Goal: Information Seeking & Learning: Learn about a topic

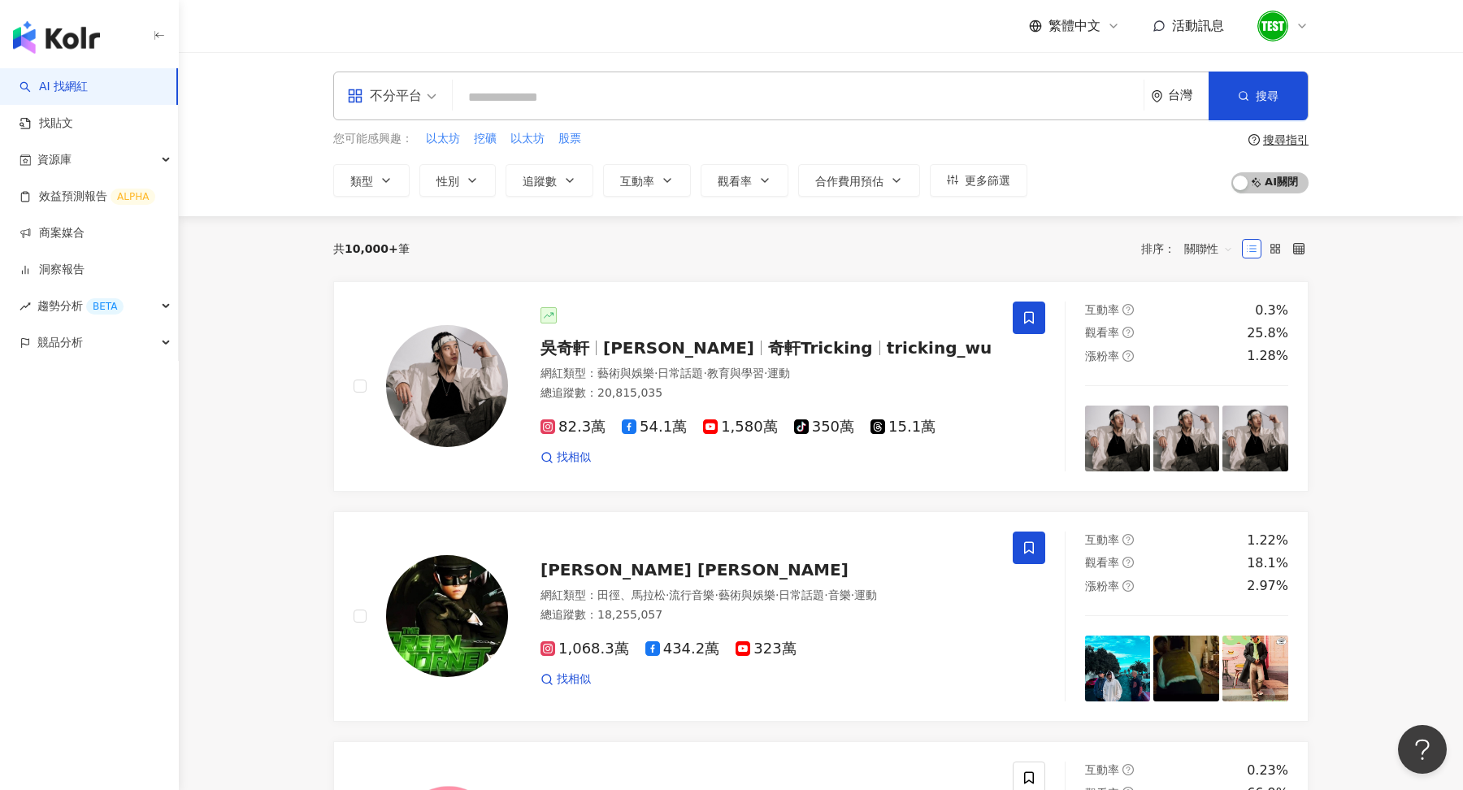
click at [1304, 28] on icon at bounding box center [1301, 26] width 13 height 13
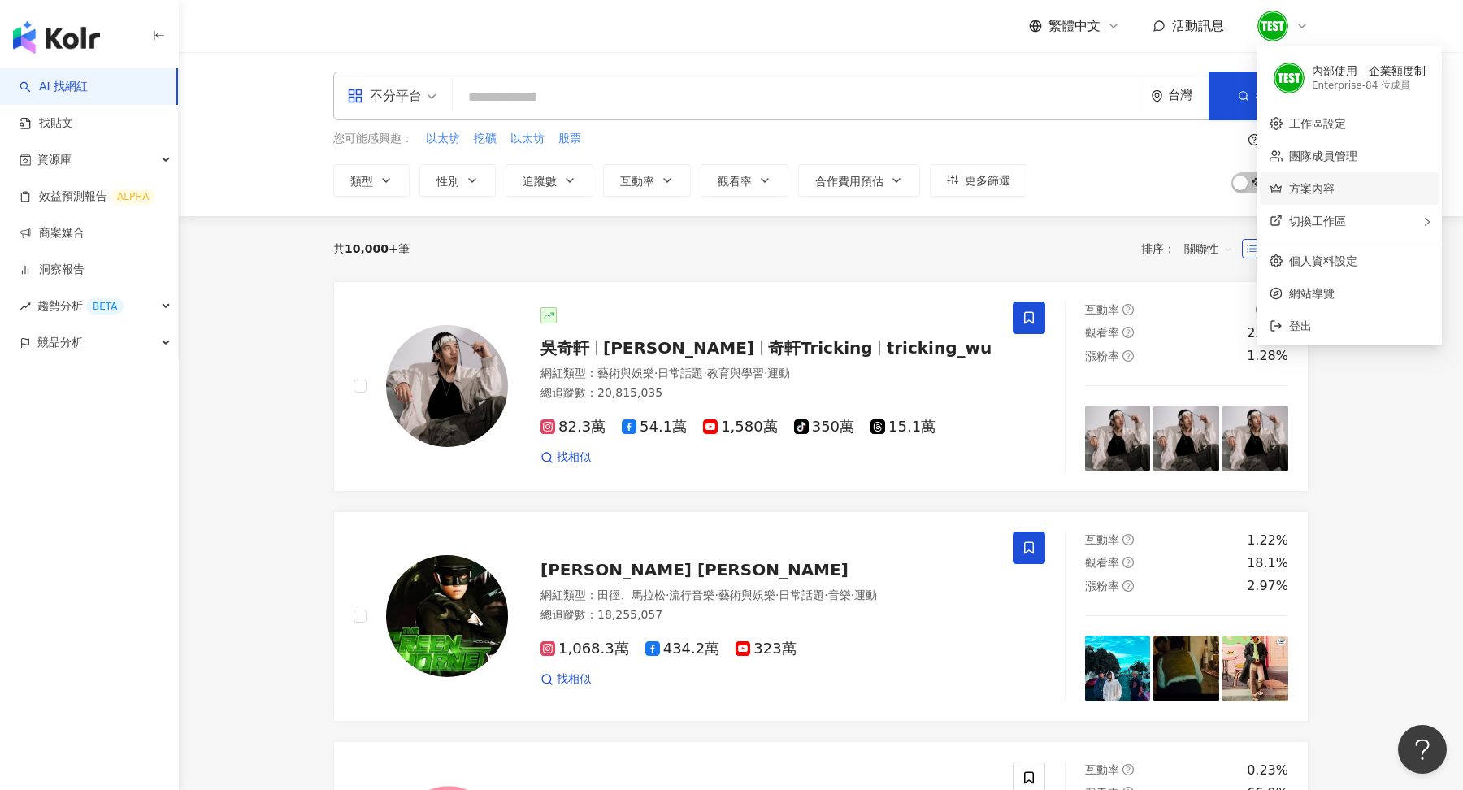
click at [1334, 187] on link "方案內容" at bounding box center [1312, 188] width 46 height 13
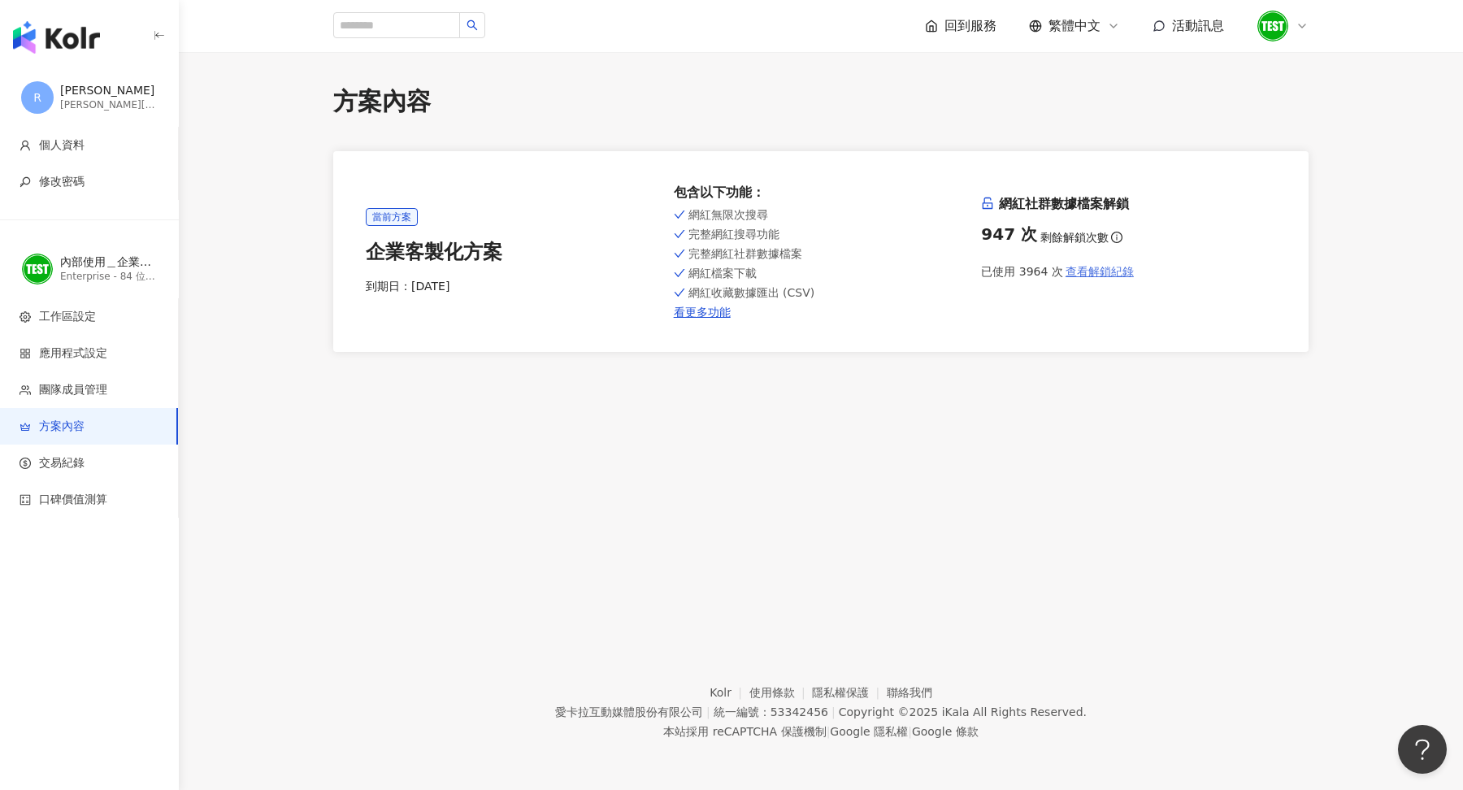
click at [1091, 272] on span "查看解鎖紀錄" at bounding box center [1099, 271] width 68 height 13
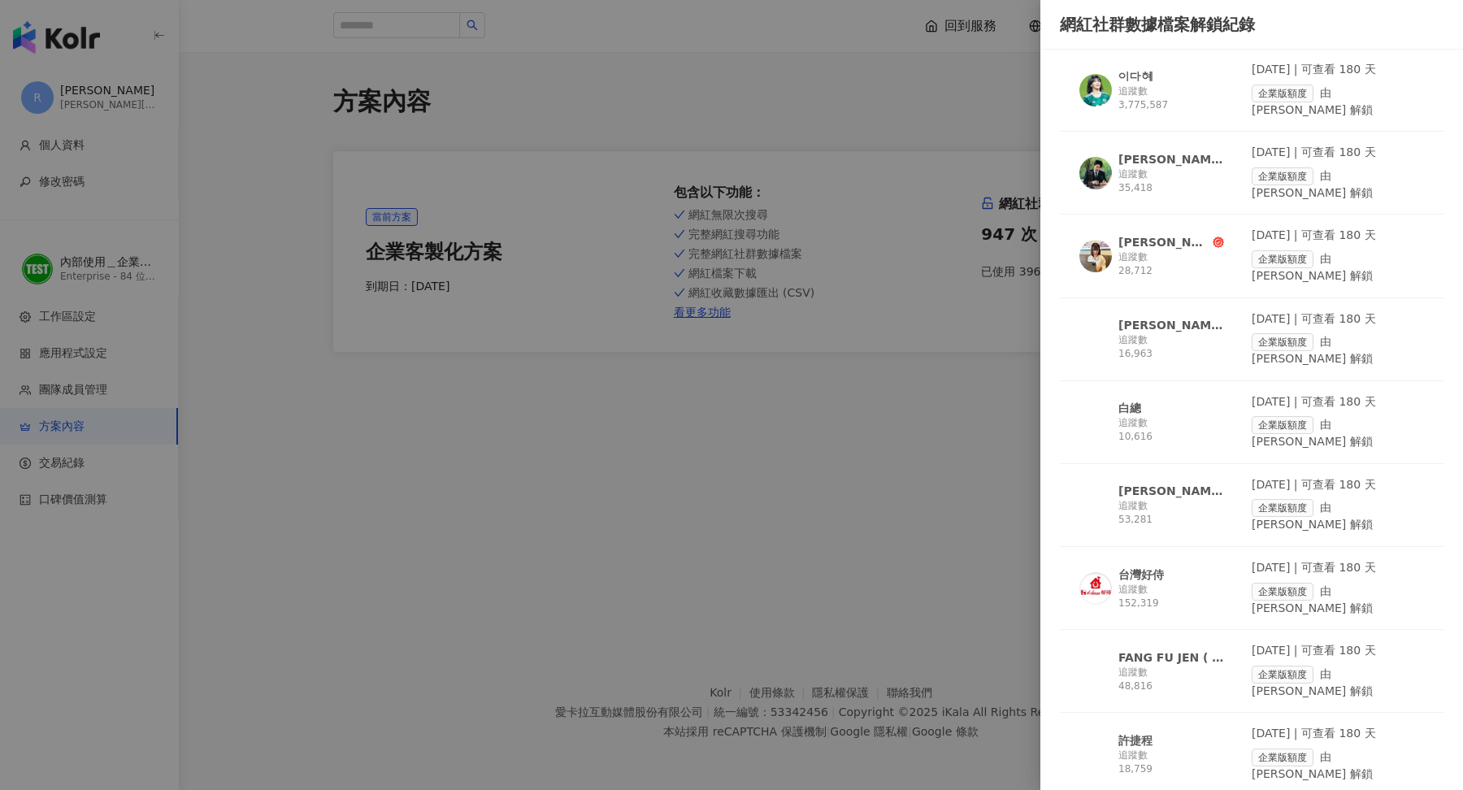
scroll to position [465, 0]
click at [1154, 569] on div "台灣好侍" at bounding box center [1141, 577] width 46 height 16
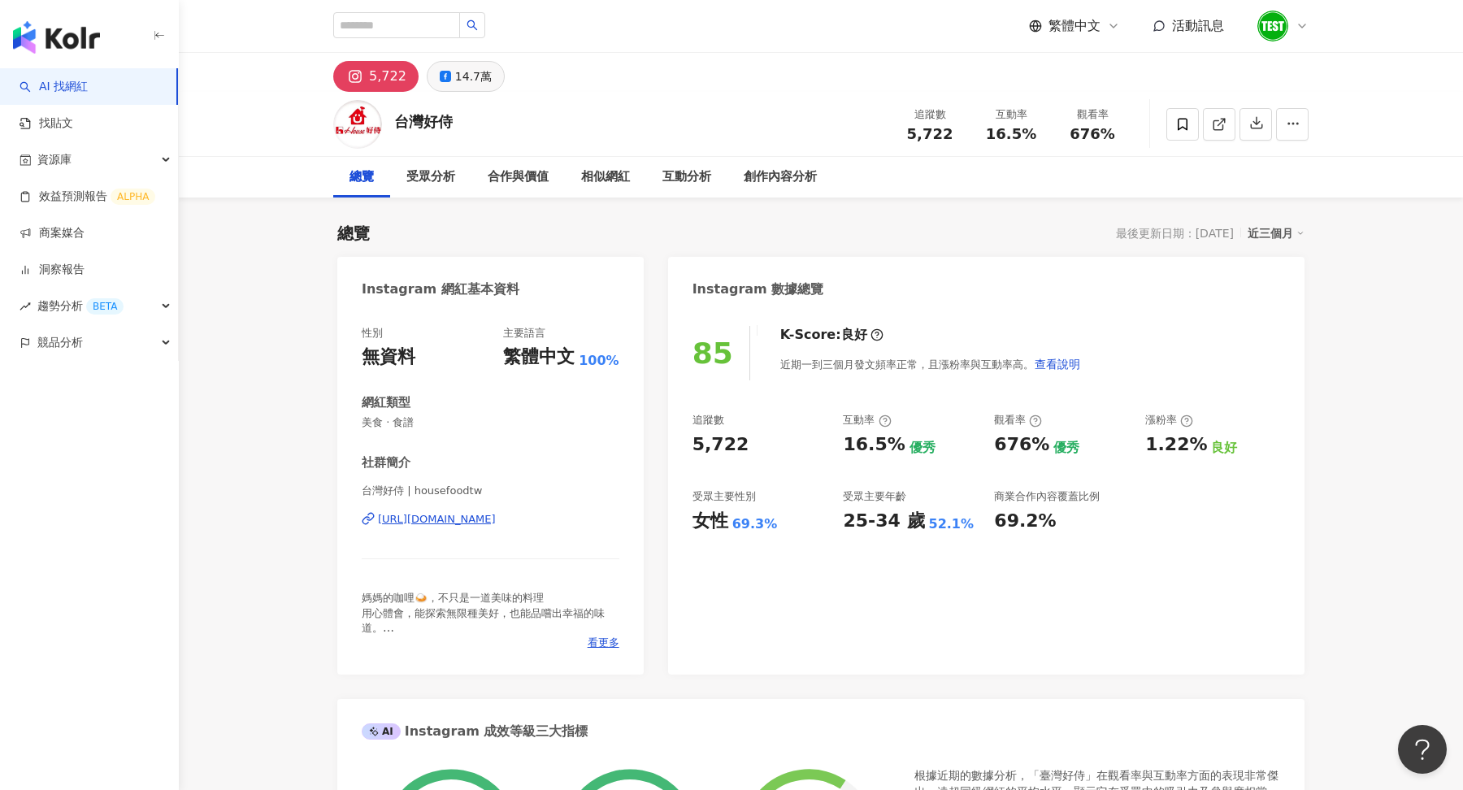
click at [470, 87] on div "14.7萬" at bounding box center [473, 76] width 37 height 23
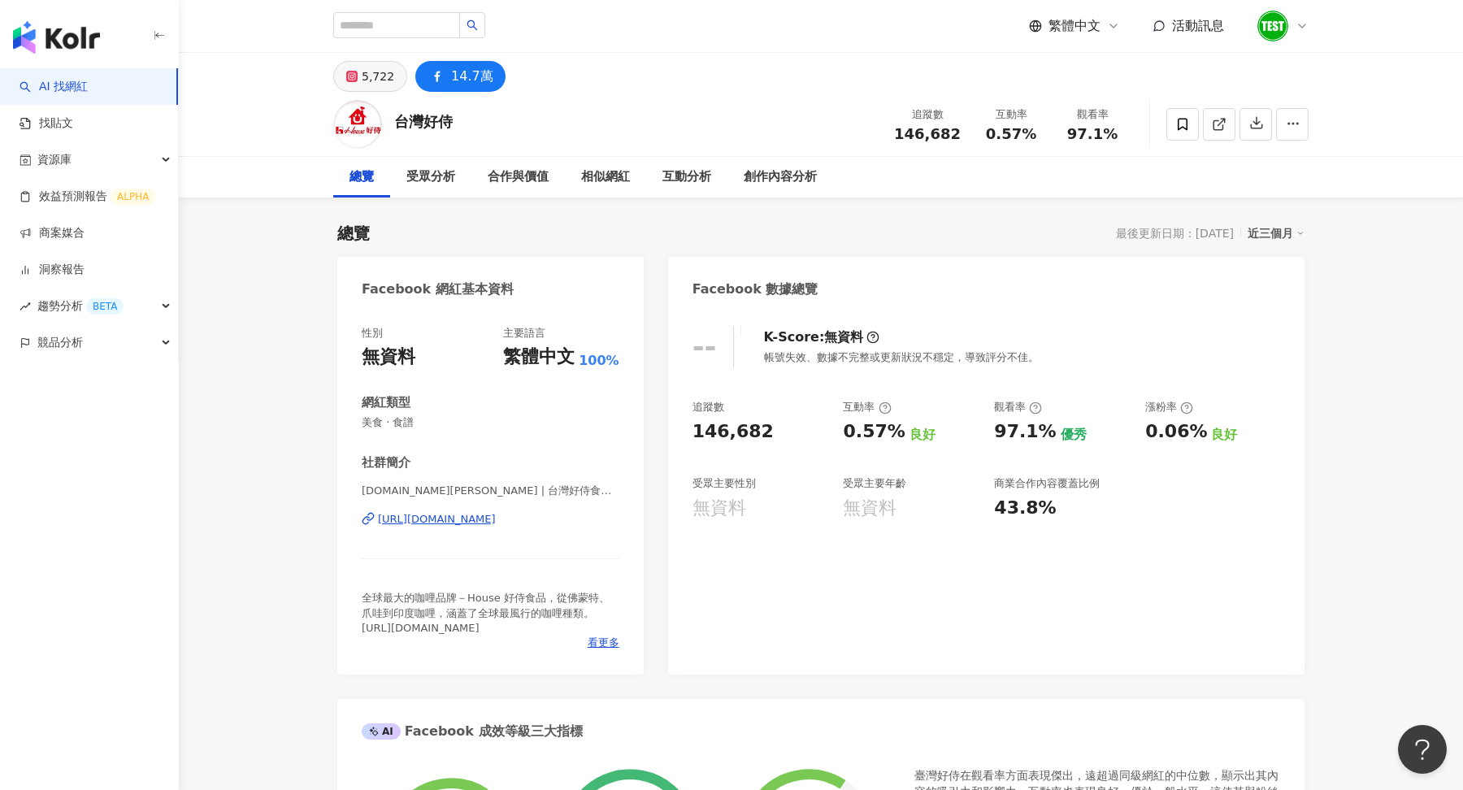
click at [367, 72] on div "5,722" at bounding box center [378, 76] width 33 height 23
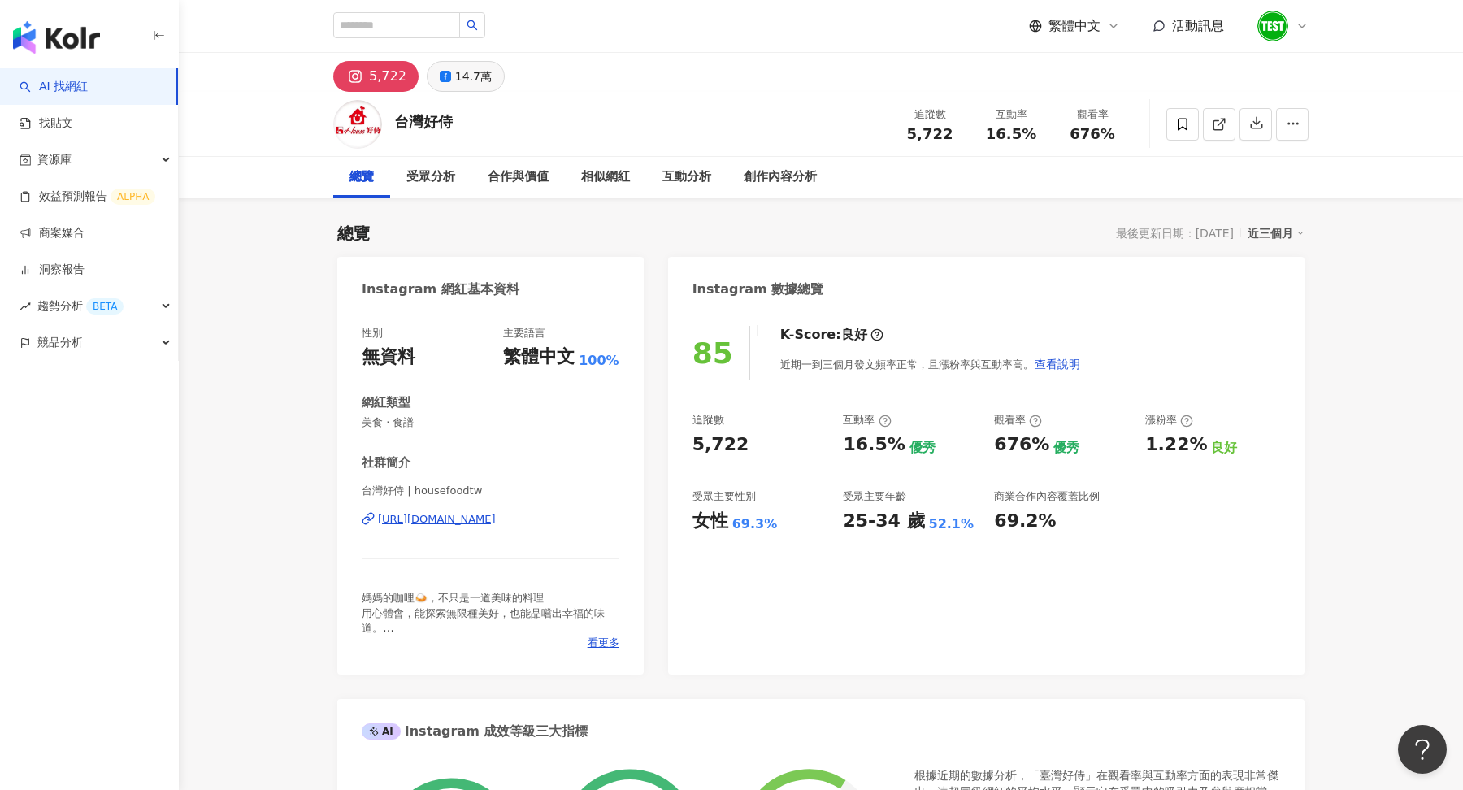
click at [468, 83] on div "14.7萬" at bounding box center [473, 76] width 37 height 23
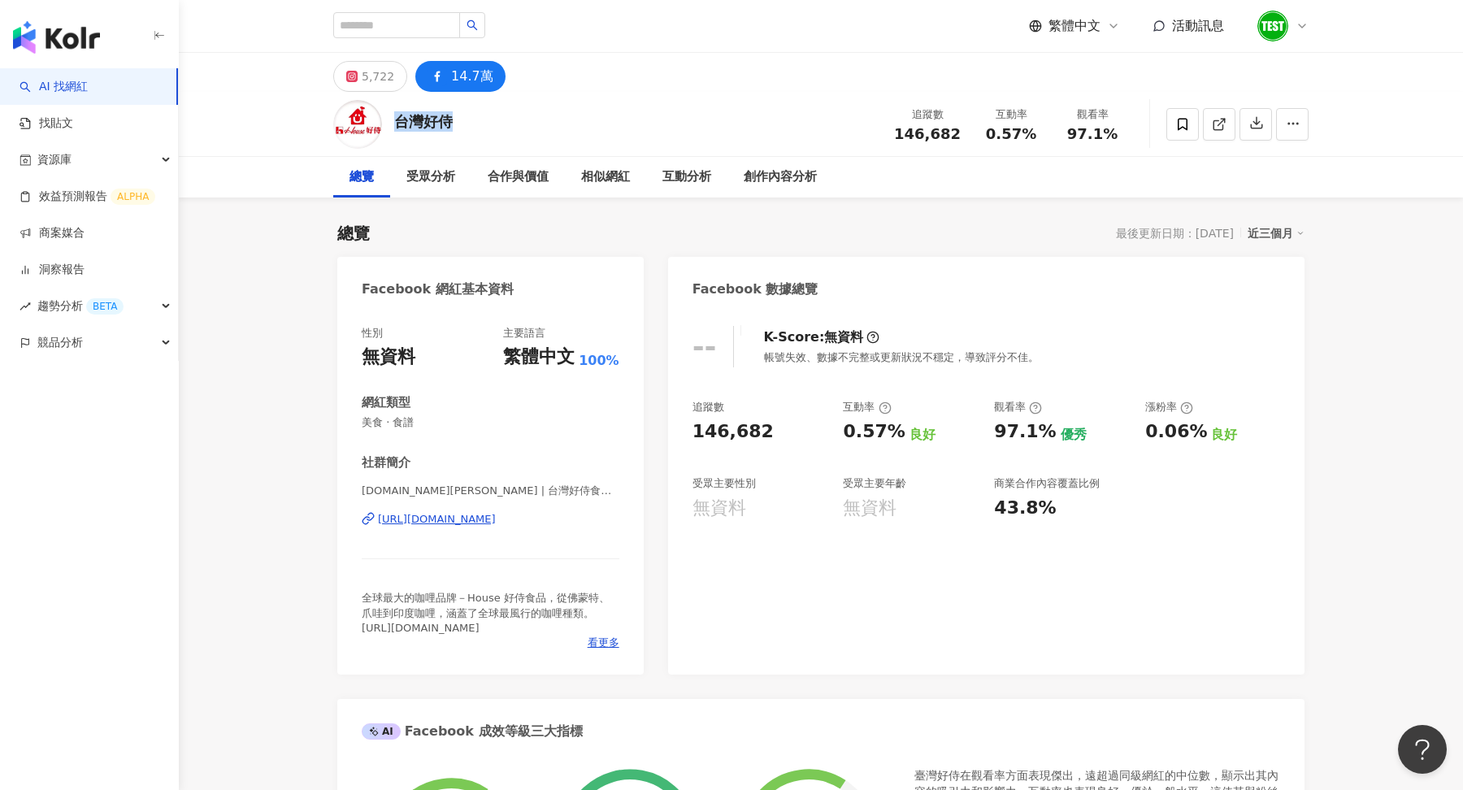
drag, startPoint x: 401, startPoint y: 124, endPoint x: 490, endPoint y: 125, distance: 89.4
click at [490, 125] on div "台灣好侍 追蹤數 146,682 互動率 0.57% 觀看率 97.1%" at bounding box center [821, 124] width 1040 height 64
copy div "台灣好侍"
click at [367, 80] on div "5,722" at bounding box center [378, 76] width 33 height 23
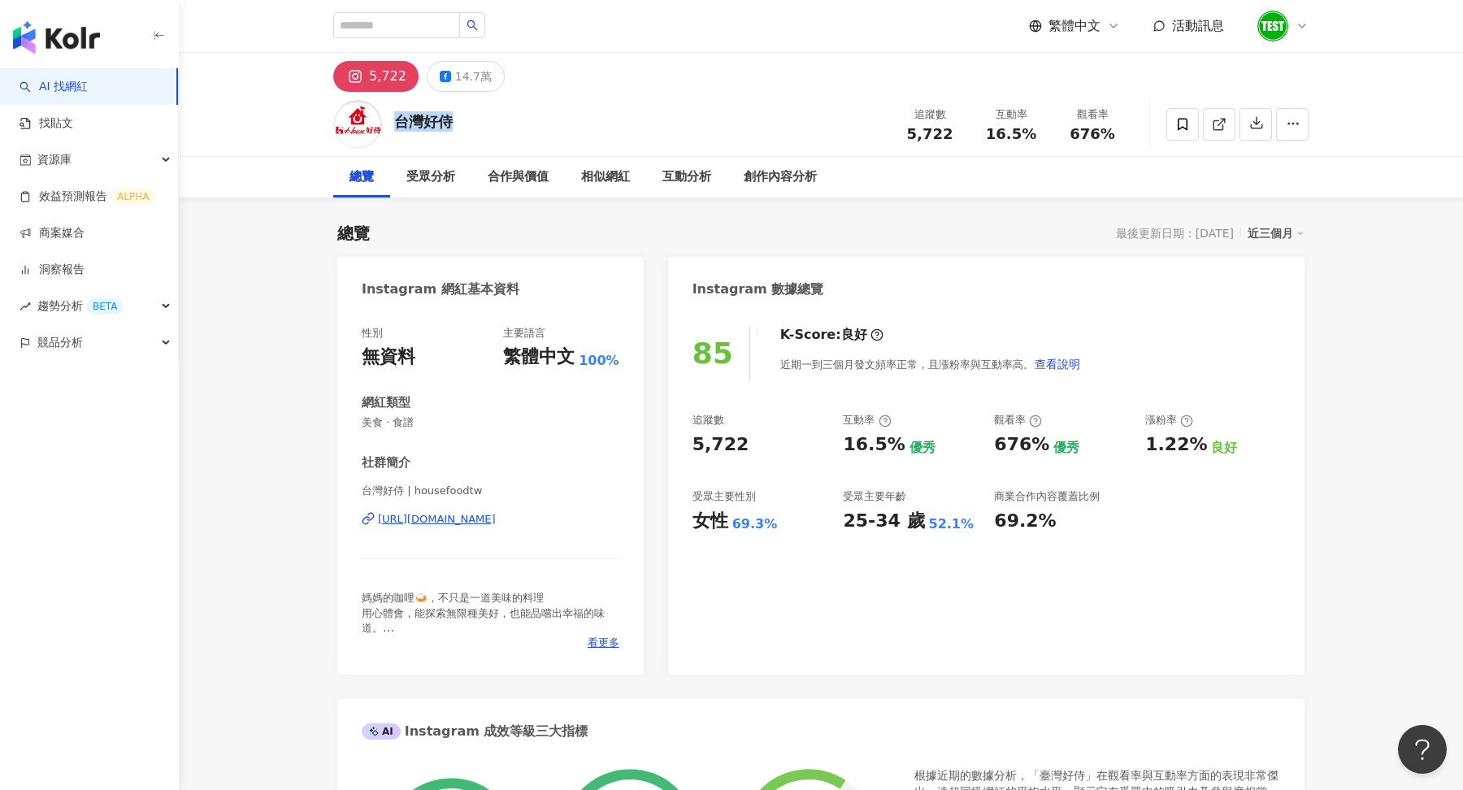
scroll to position [58, 0]
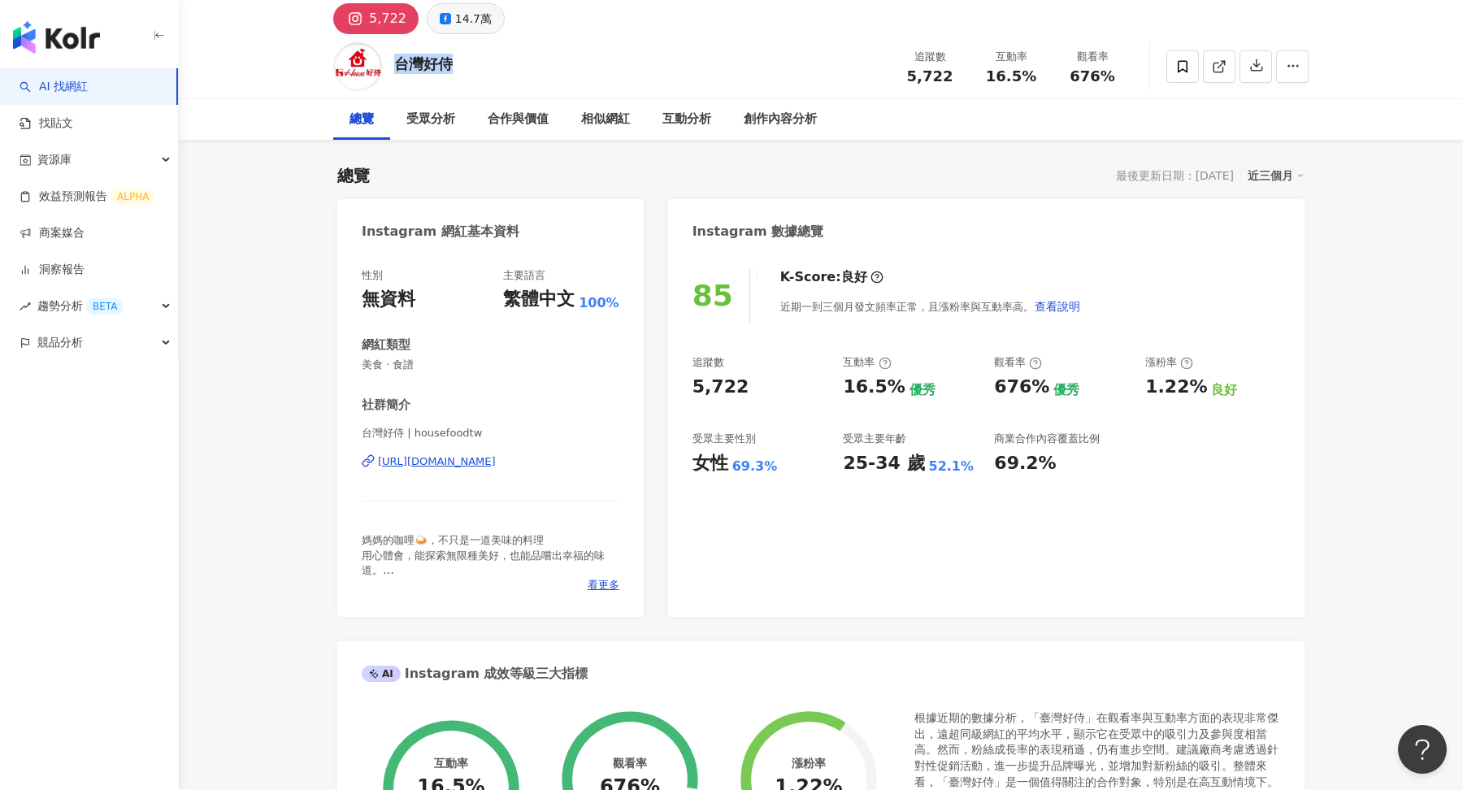
click at [465, 11] on div "14.7萬" at bounding box center [473, 18] width 37 height 23
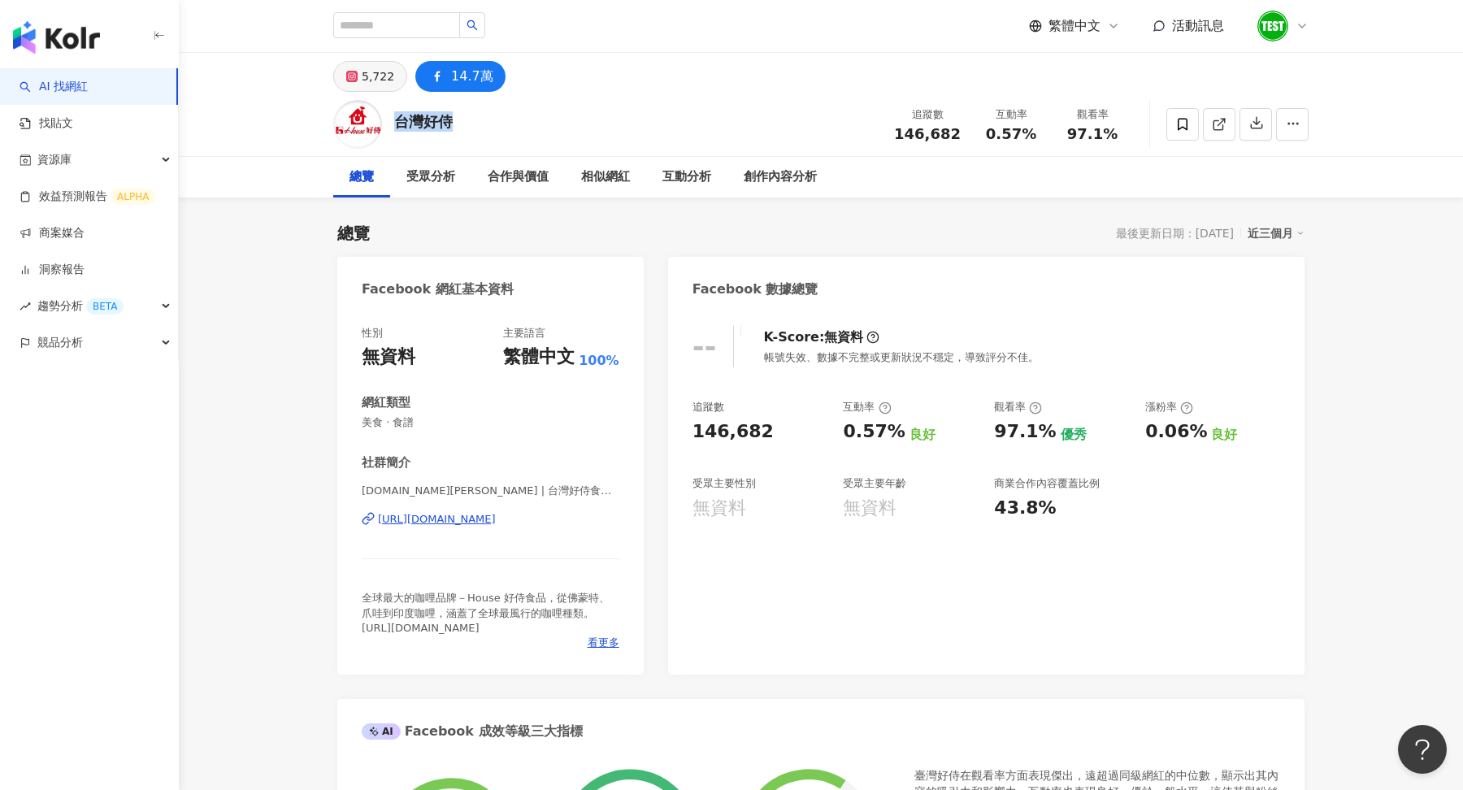
click at [372, 79] on div "5,722" at bounding box center [378, 76] width 33 height 23
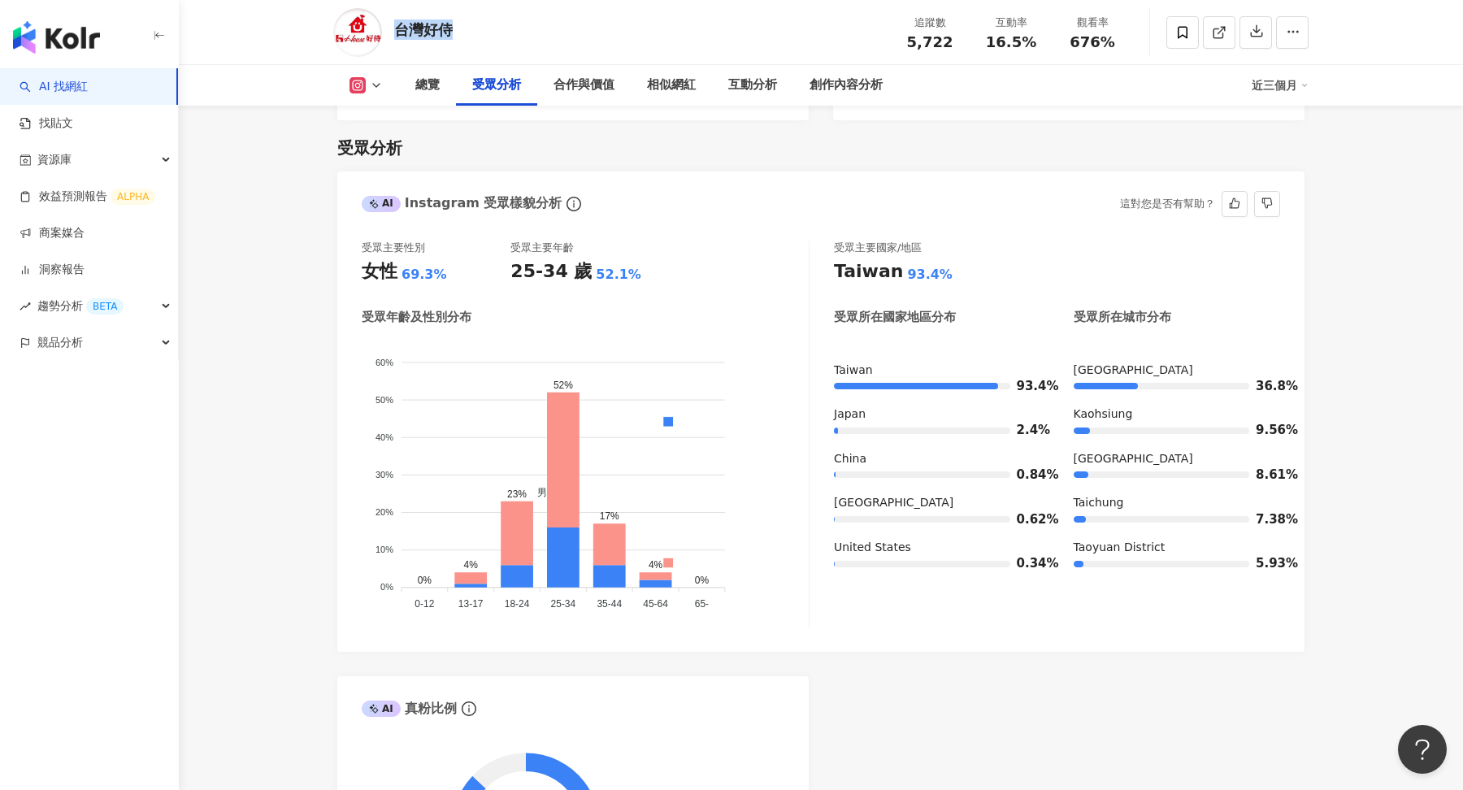
scroll to position [1372, 0]
